Goal: Transaction & Acquisition: Purchase product/service

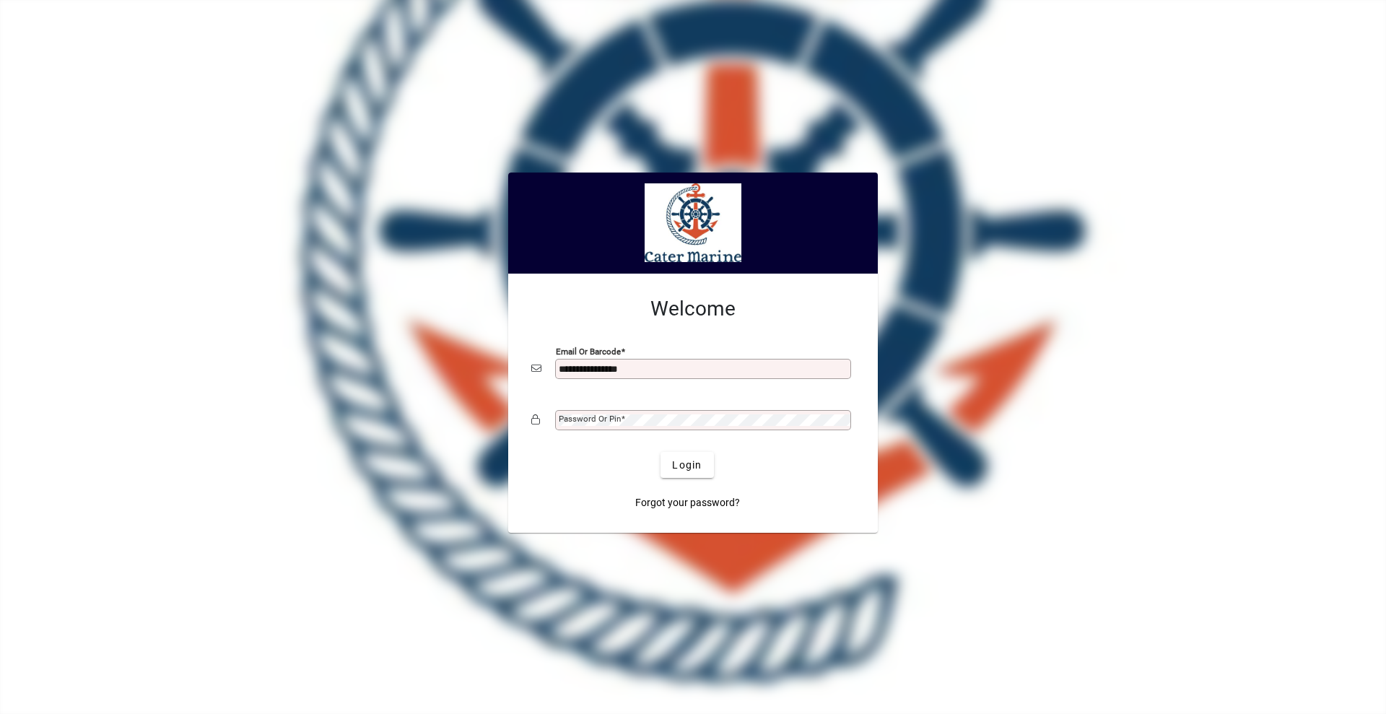
type input "**********"
click at [661, 452] on button "Login" at bounding box center [687, 465] width 53 height 26
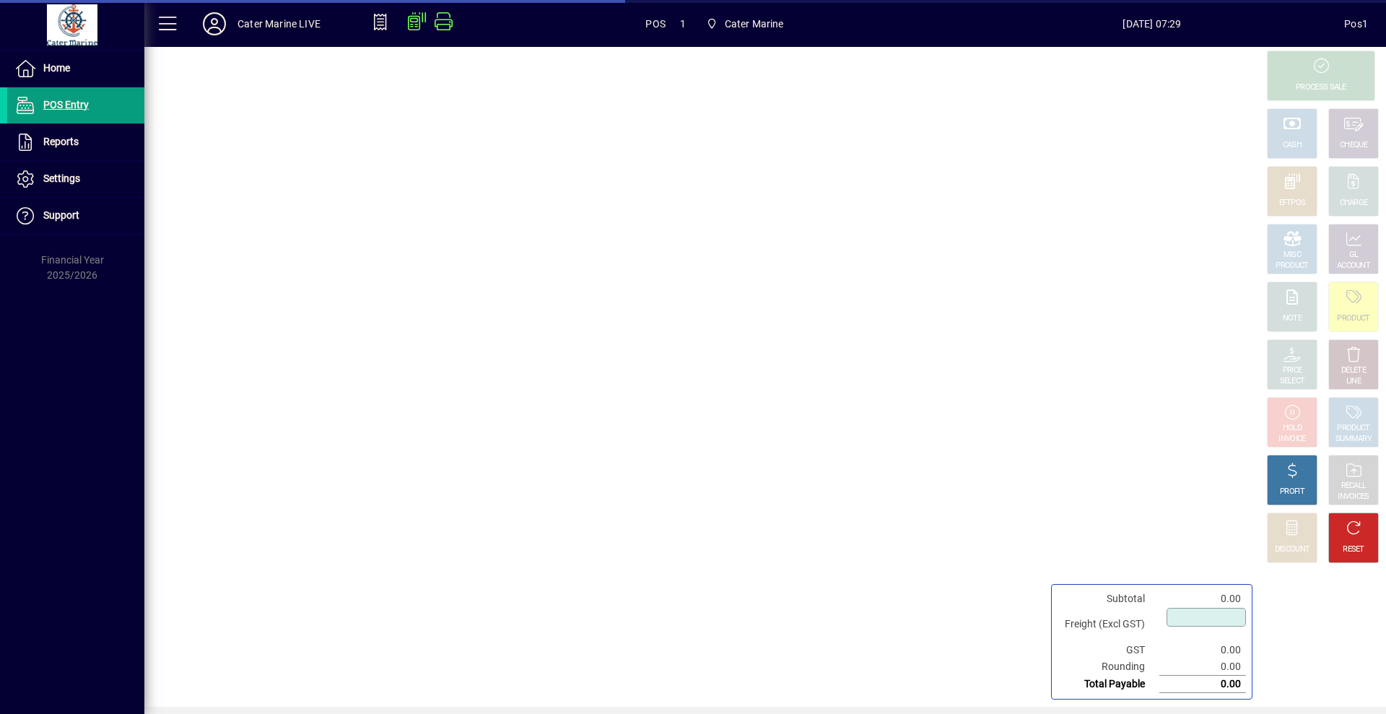
type input "****"
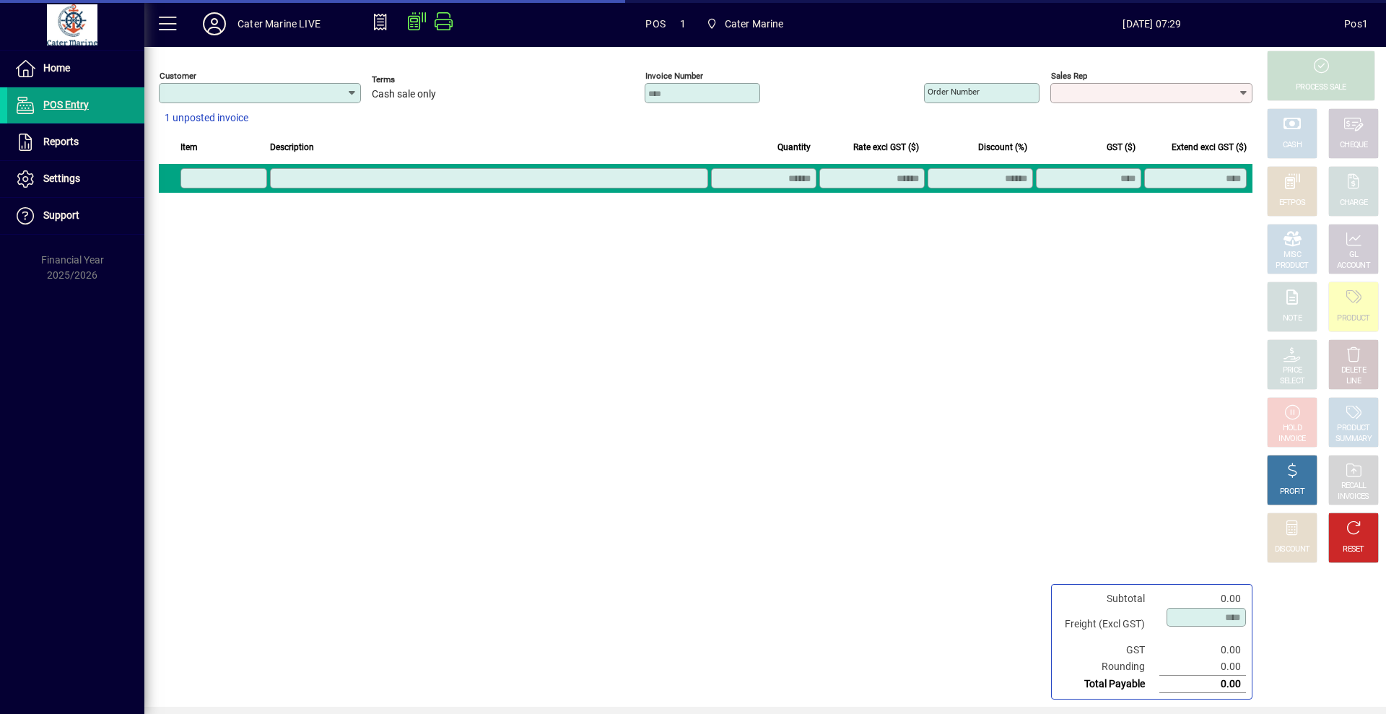
type input "**********"
